Goal: Task Accomplishment & Management: Complete application form

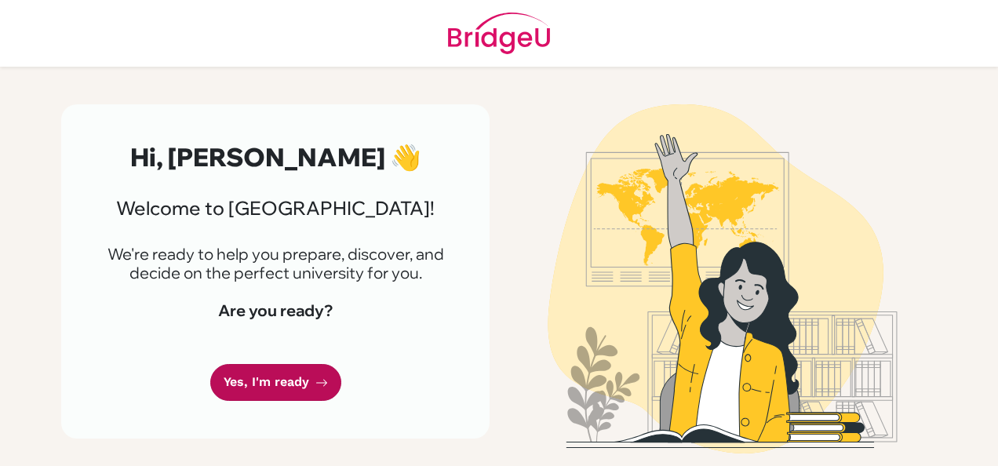
click at [261, 401] on link "Yes, I'm ready" at bounding box center [275, 382] width 131 height 37
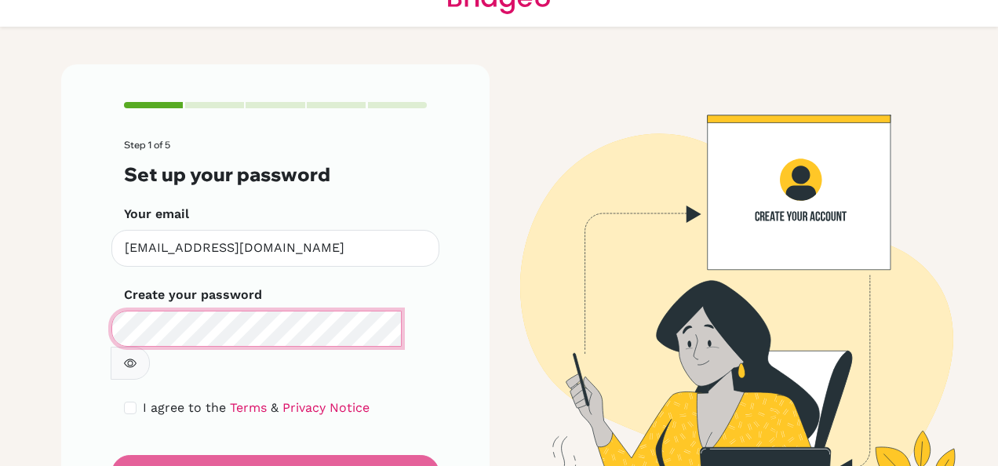
scroll to position [82, 0]
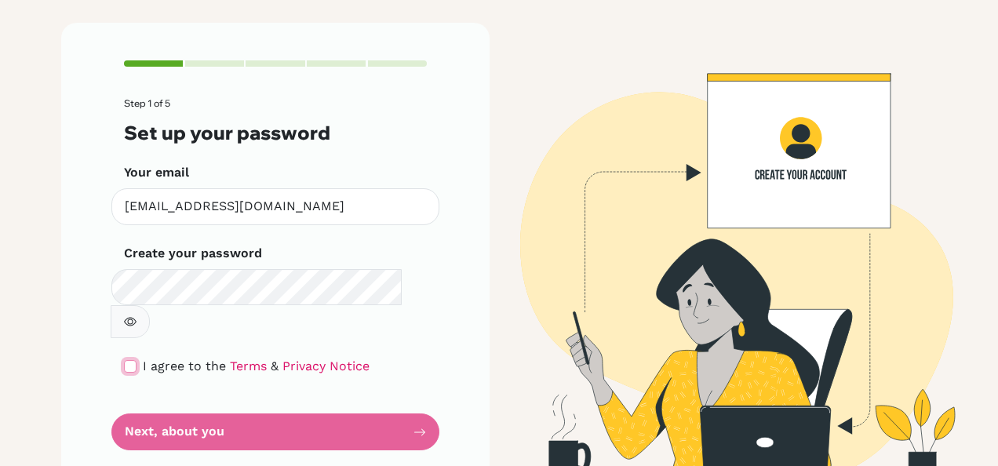
click at [124, 360] on input "checkbox" at bounding box center [130, 366] width 13 height 13
checkbox input "true"
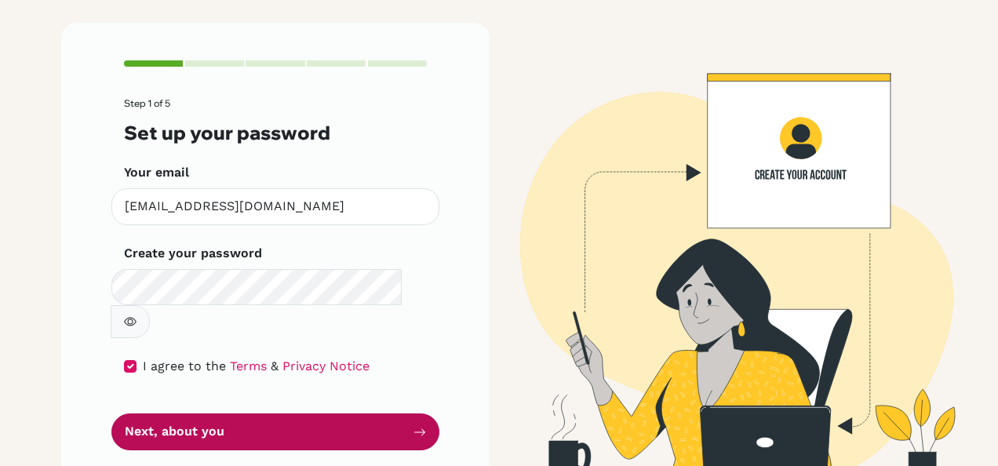
click at [201, 414] on button "Next, about you" at bounding box center [275, 432] width 328 height 37
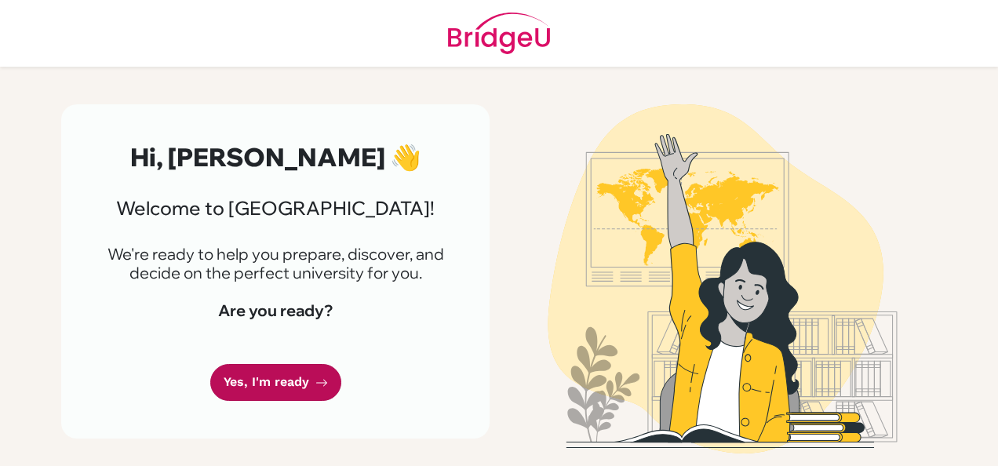
click at [263, 396] on link "Yes, I'm ready" at bounding box center [275, 382] width 131 height 37
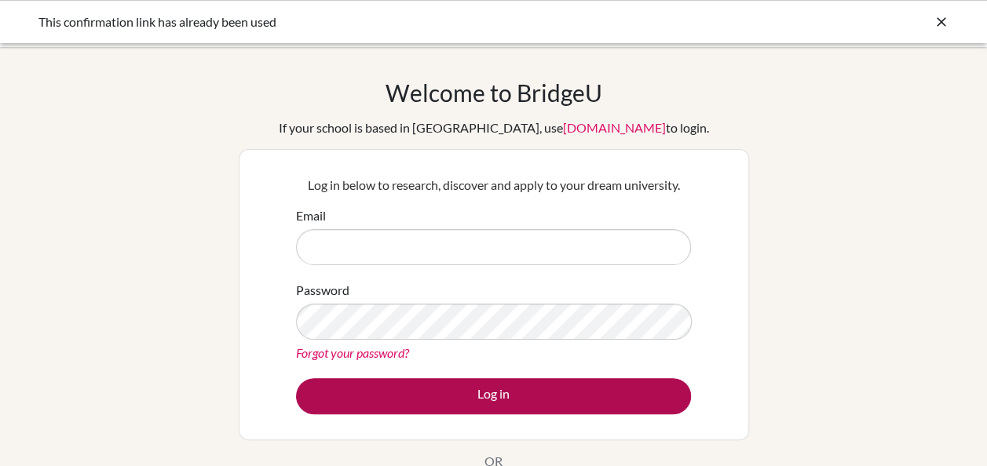
type input "[EMAIL_ADDRESS][DOMAIN_NAME]"
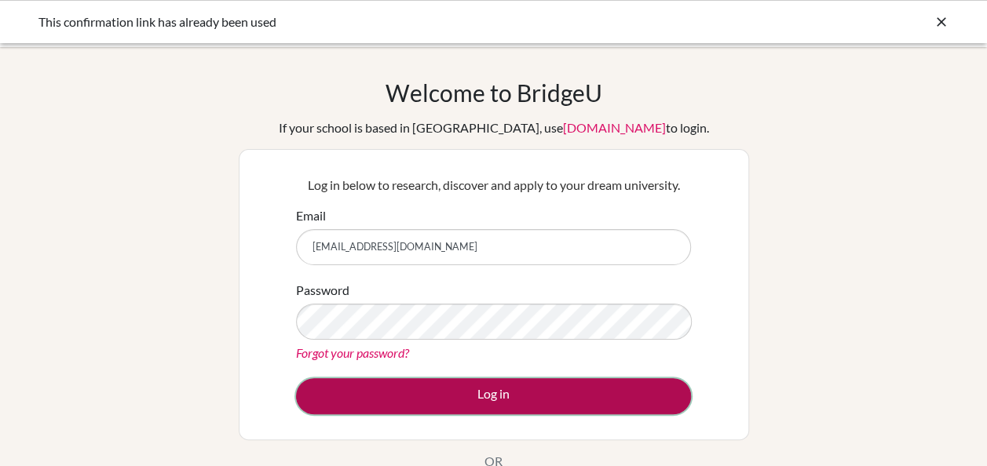
click at [421, 392] on button "Log in" at bounding box center [493, 396] width 395 height 36
